Goal: Task Accomplishment & Management: Manage account settings

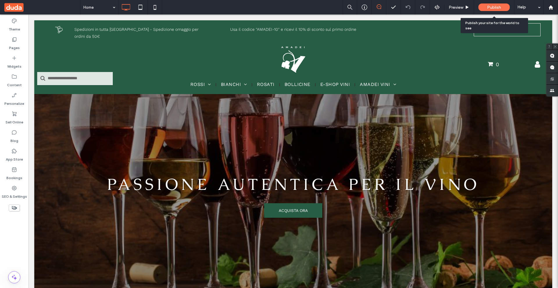
click at [494, 9] on span "Publish" at bounding box center [494, 7] width 14 height 5
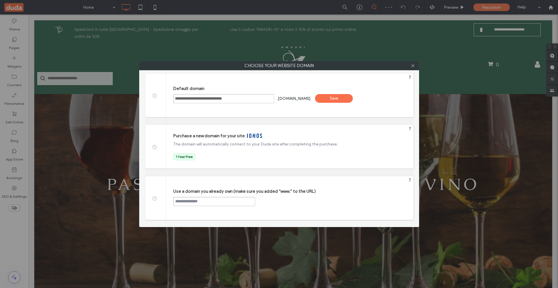
click at [340, 101] on div "Save" at bounding box center [334, 98] width 38 height 9
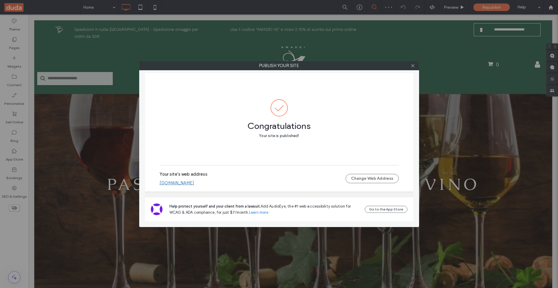
click at [194, 182] on link "[DOMAIN_NAME]" at bounding box center [176, 182] width 35 height 5
click at [413, 65] on use at bounding box center [412, 65] width 3 height 3
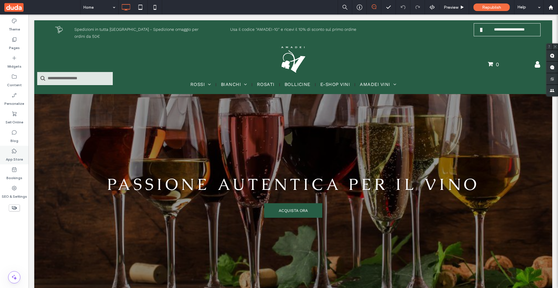
click at [17, 148] on icon at bounding box center [14, 151] width 6 height 6
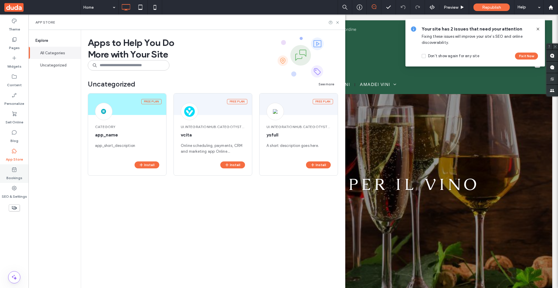
click at [15, 193] on label "SEO & Settings" at bounding box center [14, 195] width 25 height 8
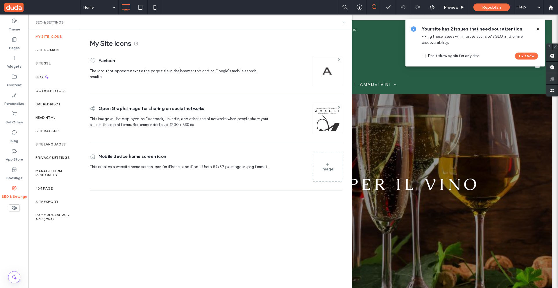
click at [48, 116] on label "Head HTML" at bounding box center [45, 118] width 20 height 4
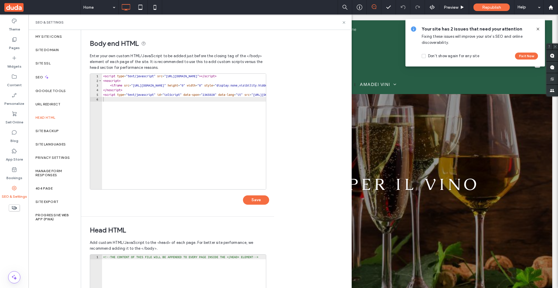
click at [170, 125] on div "< script type = "text/javascript" src = "[URL][DOMAIN_NAME]" > </ script > < no…" at bounding box center [305, 136] width 406 height 125
click at [549, 6] on use at bounding box center [550, 7] width 4 height 4
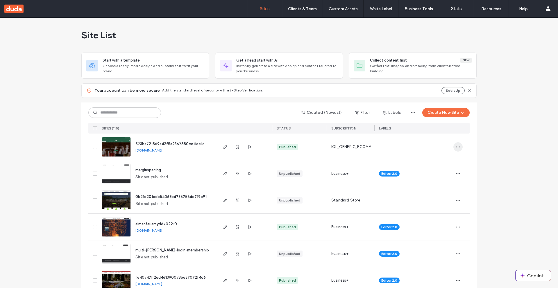
click at [458, 148] on span "button" at bounding box center [457, 146] width 9 height 9
click at [433, 164] on span "Duplicate Site" at bounding box center [432, 162] width 26 height 6
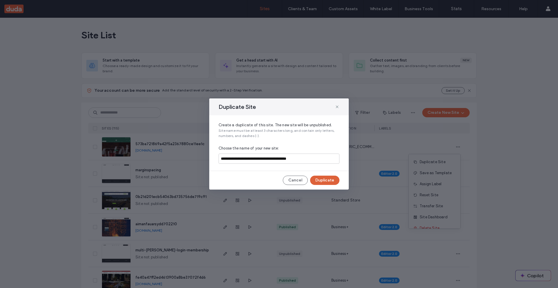
click at [331, 180] on button "Duplicate" at bounding box center [324, 180] width 29 height 9
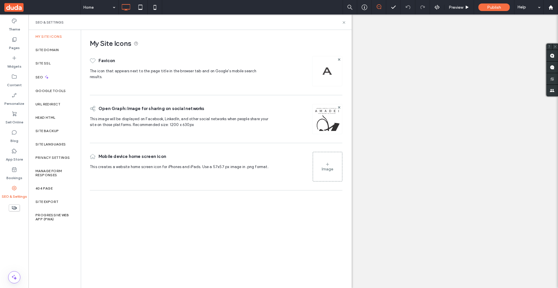
click at [49, 116] on label "Head HTML" at bounding box center [45, 118] width 20 height 4
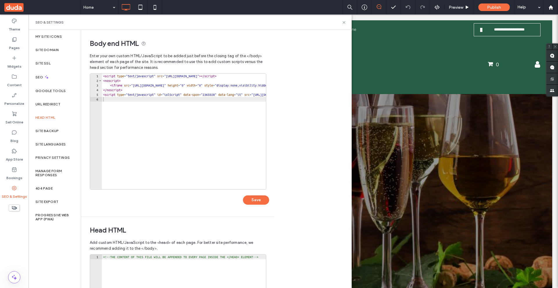
click at [178, 105] on div "< script type = "text/javascript" src = "https://qol3pvxuq3.execute-api.eu-west…" at bounding box center [305, 136] width 406 height 125
type textarea "**********"
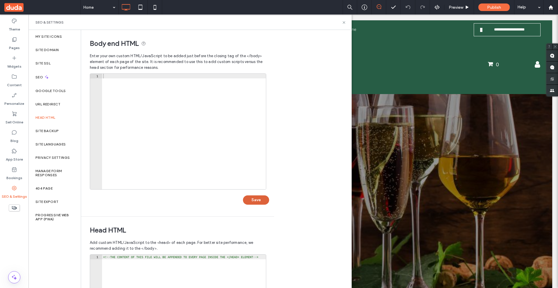
click at [254, 200] on button "Save" at bounding box center [256, 199] width 26 height 9
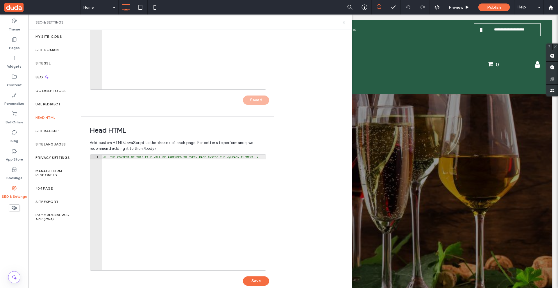
scroll to position [110, 0]
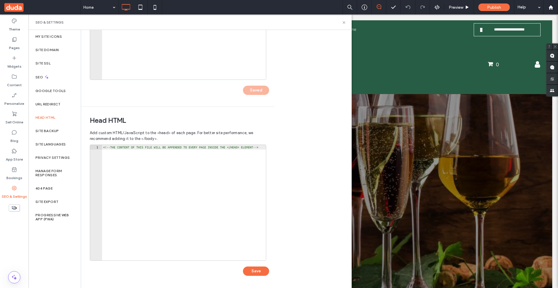
type textarea "**********"
click at [230, 191] on div "<!-- THE CONTENT OF THIS FILE WILL BE APPENDED TO EVERY PAGE INSIDE THE </HEAD>…" at bounding box center [171, 205] width 188 height 121
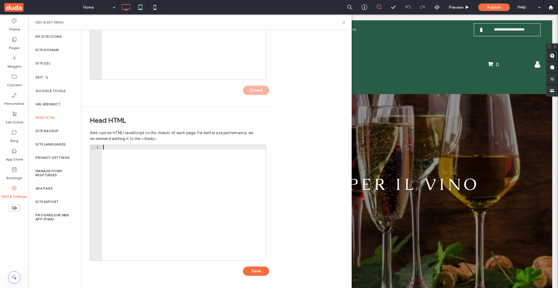
scroll to position [0, 0]
type textarea "**********"
click at [254, 270] on button "Save" at bounding box center [256, 271] width 26 height 9
click at [344, 23] on use at bounding box center [343, 22] width 2 height 2
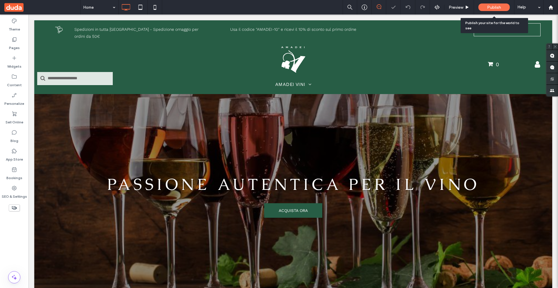
scroll to position [0, 0]
click at [496, 7] on span "Publish" at bounding box center [494, 7] width 14 height 5
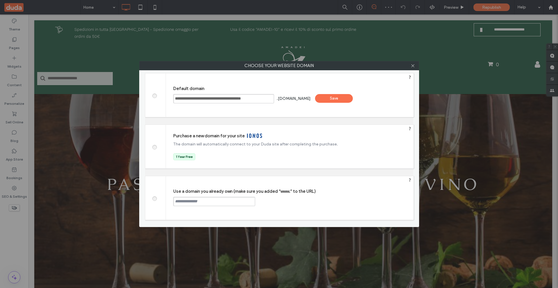
click at [339, 98] on div "Save" at bounding box center [334, 98] width 38 height 9
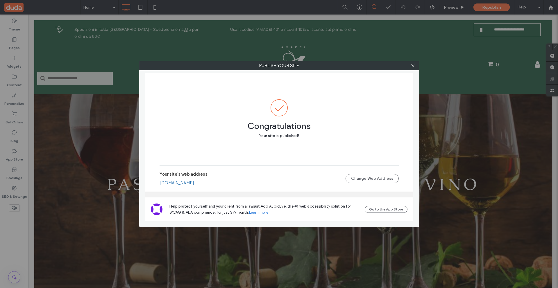
click at [194, 184] on link "573ba721869a42f5a2367880ce11ee1c-54e0lsa7d-v1.multiscreen.d1test.biz" at bounding box center [176, 182] width 35 height 5
